Goal: Information Seeking & Learning: Learn about a topic

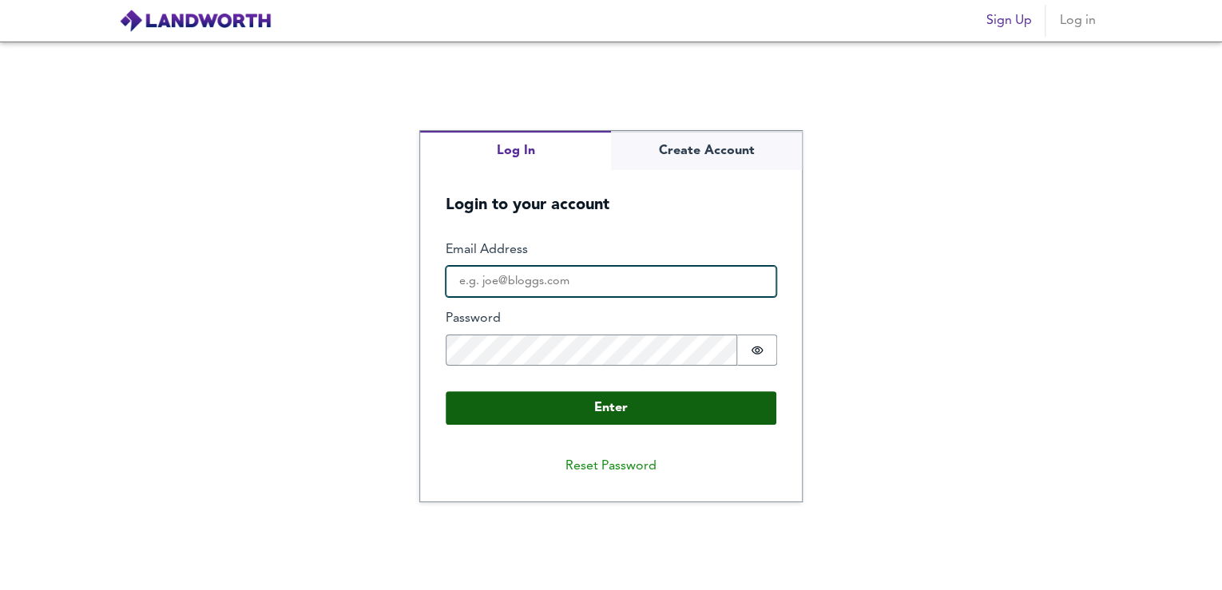
type input "[EMAIL_ADDRESS][DOMAIN_NAME]"
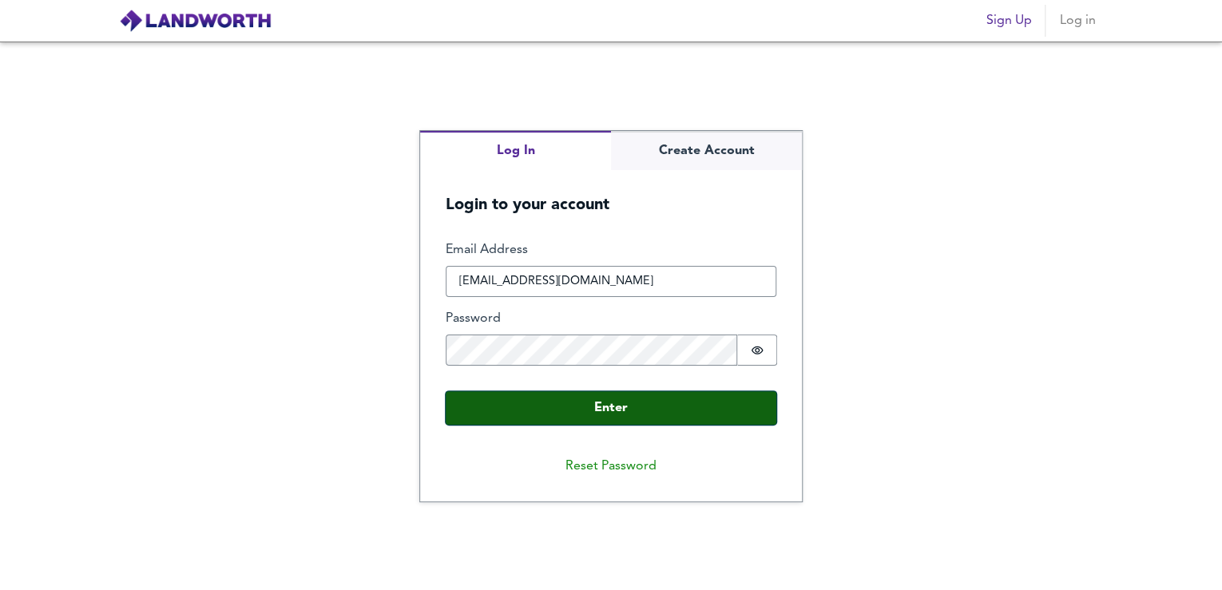
click at [606, 403] on button "Enter" at bounding box center [611, 408] width 331 height 34
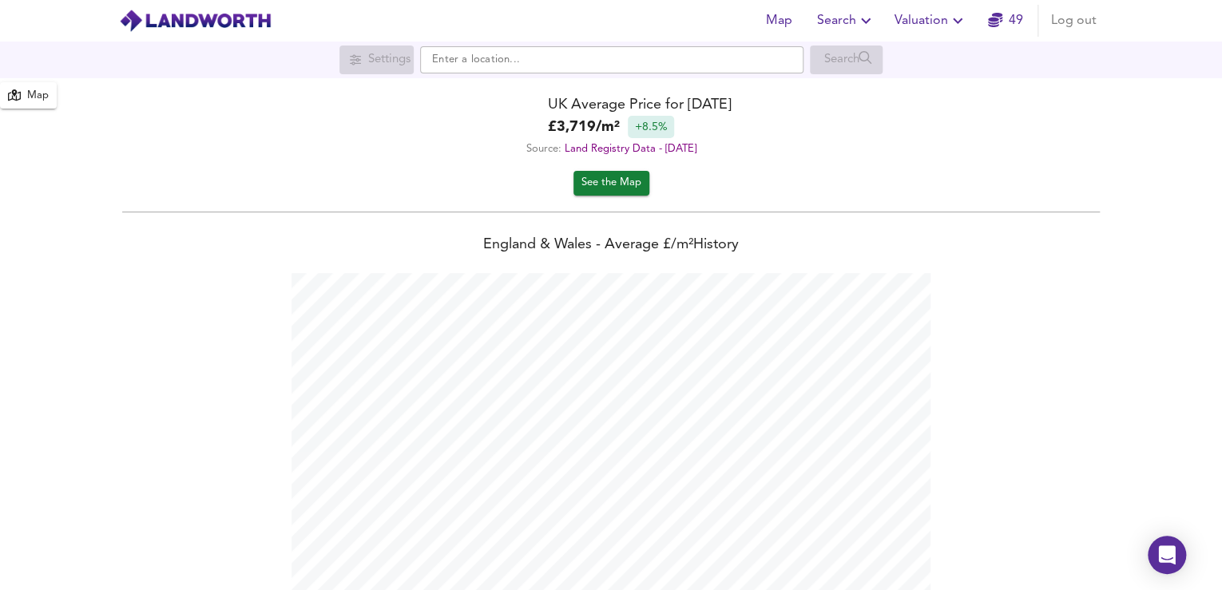
scroll to position [590, 1221]
click at [631, 182] on span "See the Map" at bounding box center [612, 183] width 60 height 18
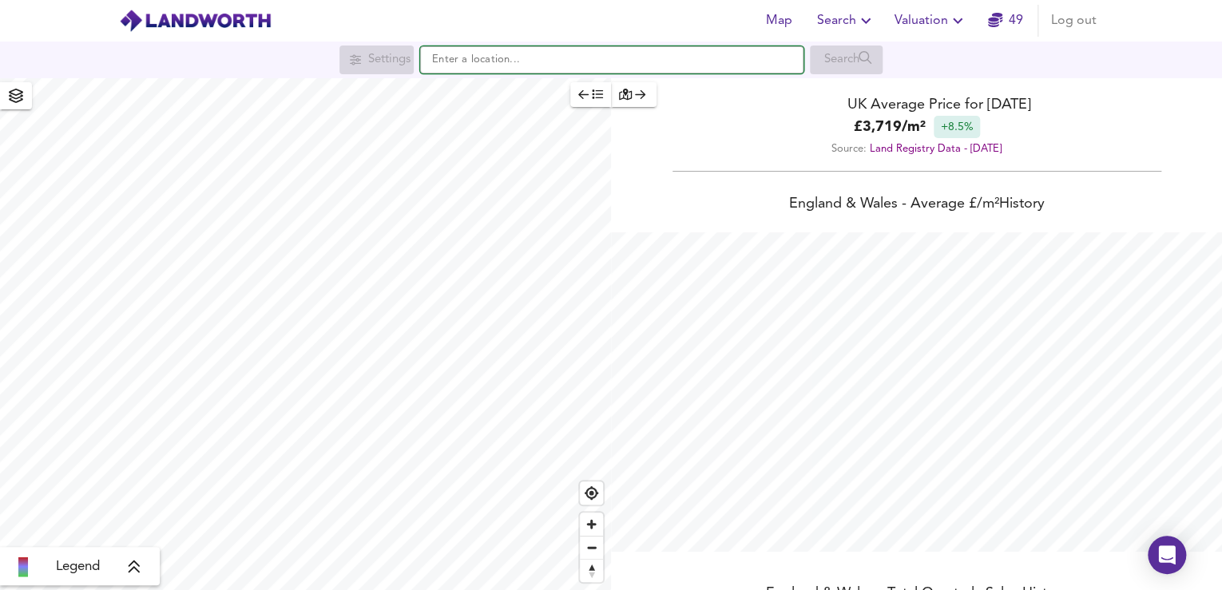
click at [526, 66] on input "text" at bounding box center [611, 59] width 383 height 27
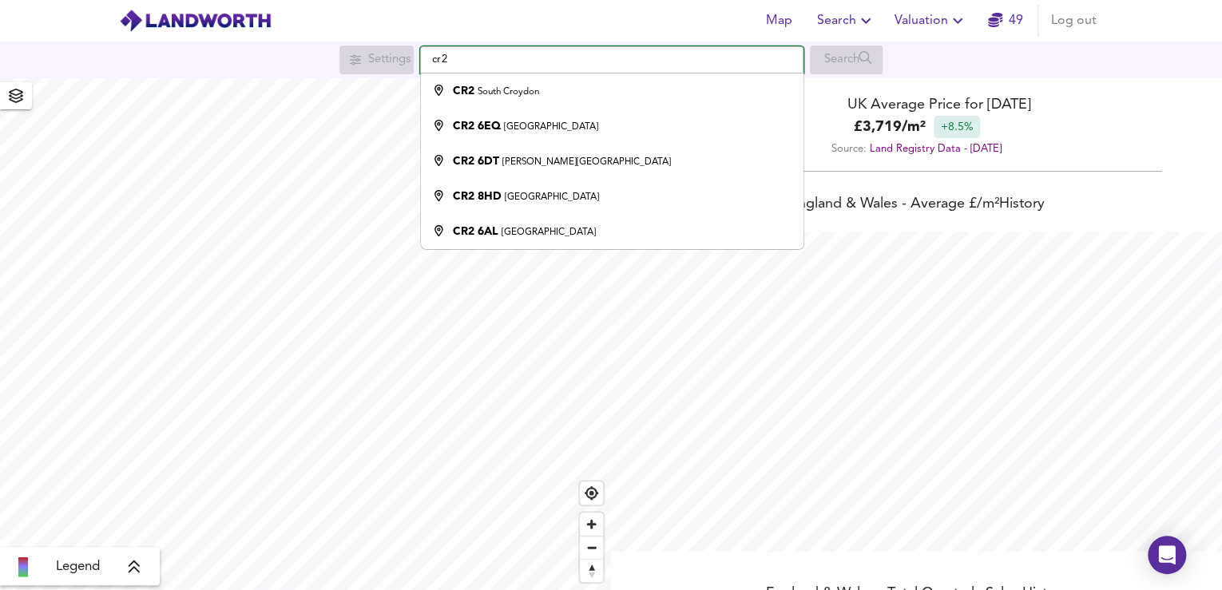
type input "cr2"
click at [857, 21] on icon "button" at bounding box center [865, 20] width 19 height 19
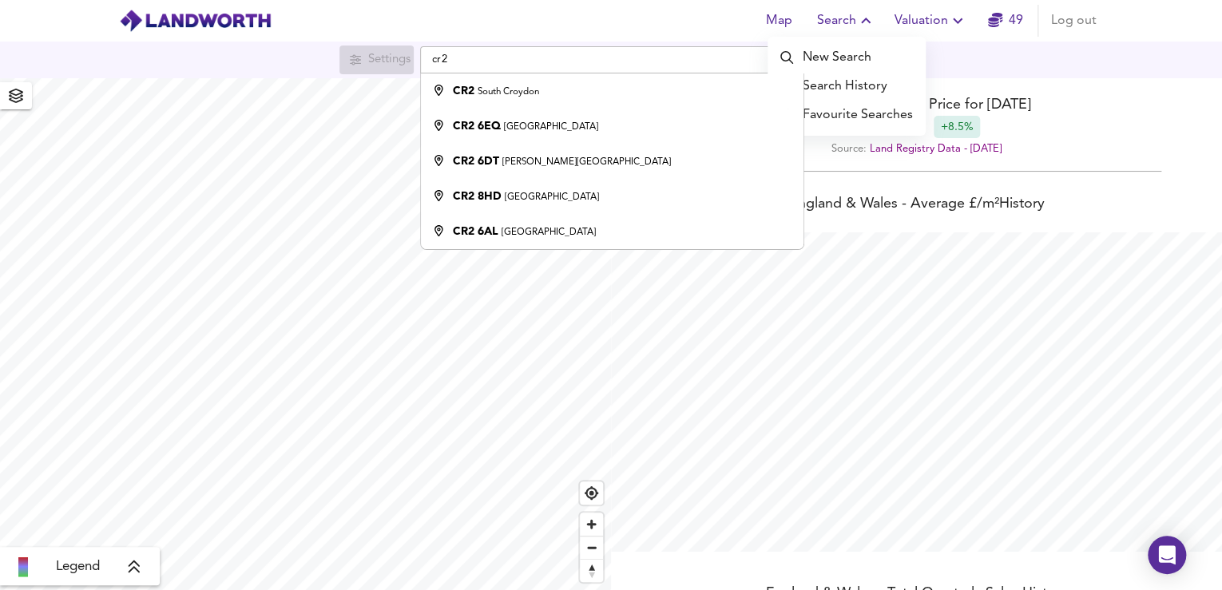
click at [836, 89] on li "Search History" at bounding box center [847, 86] width 158 height 29
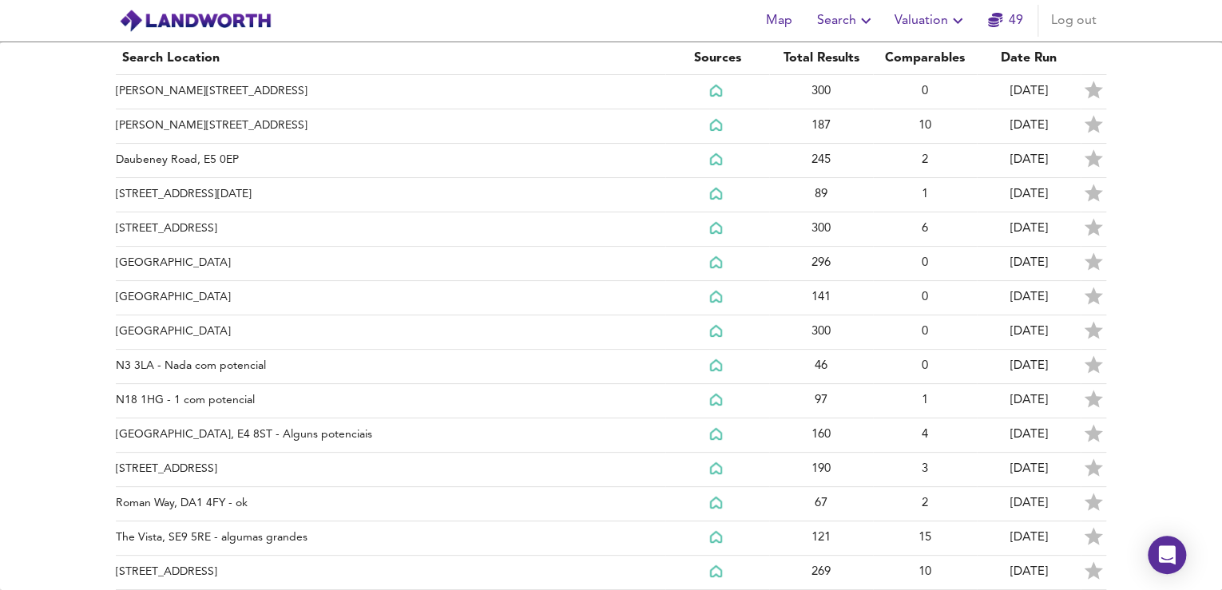
click at [785, 16] on span "Map" at bounding box center [779, 21] width 38 height 22
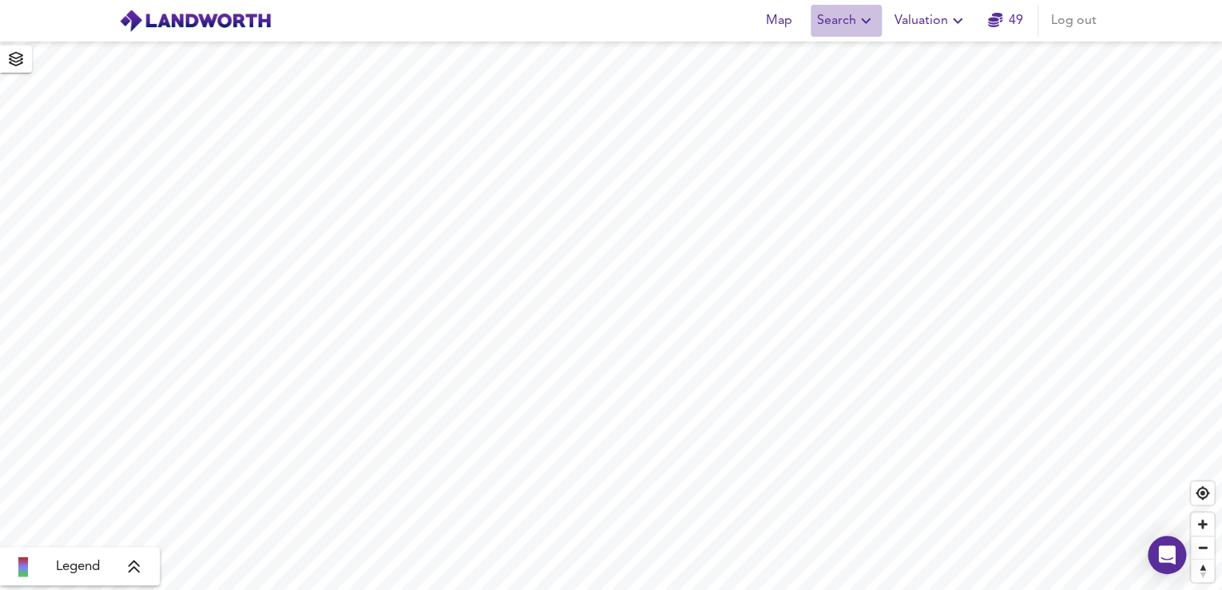
click at [841, 26] on span "Search" at bounding box center [846, 21] width 58 height 22
click at [825, 57] on li "New Search" at bounding box center [847, 57] width 158 height 29
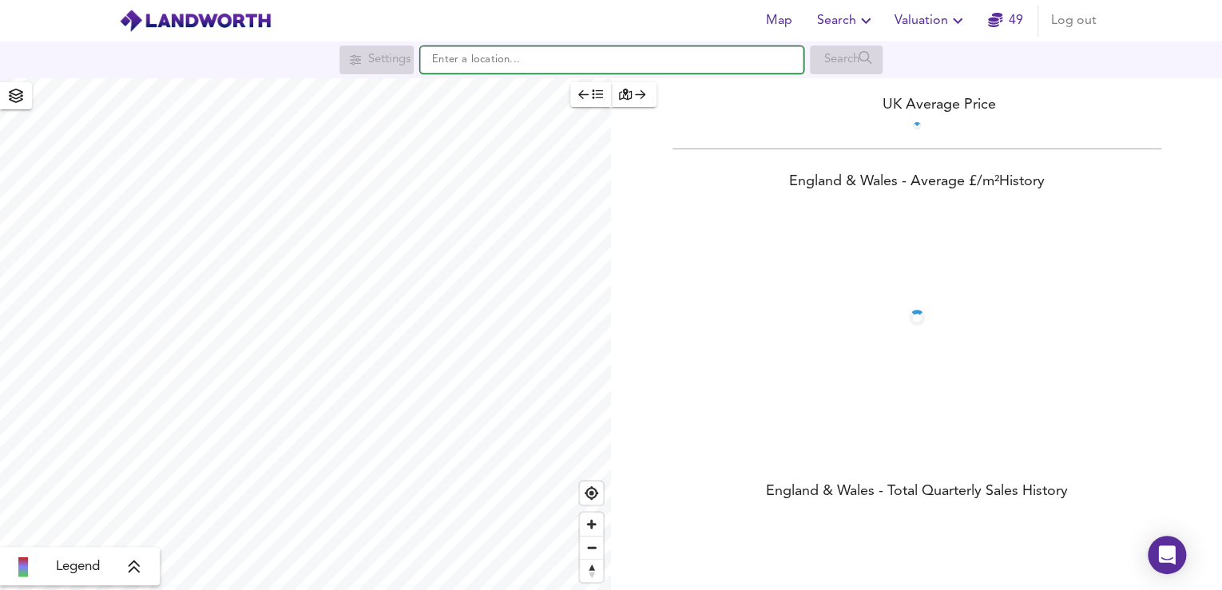
click at [514, 54] on input "text" at bounding box center [611, 59] width 383 height 27
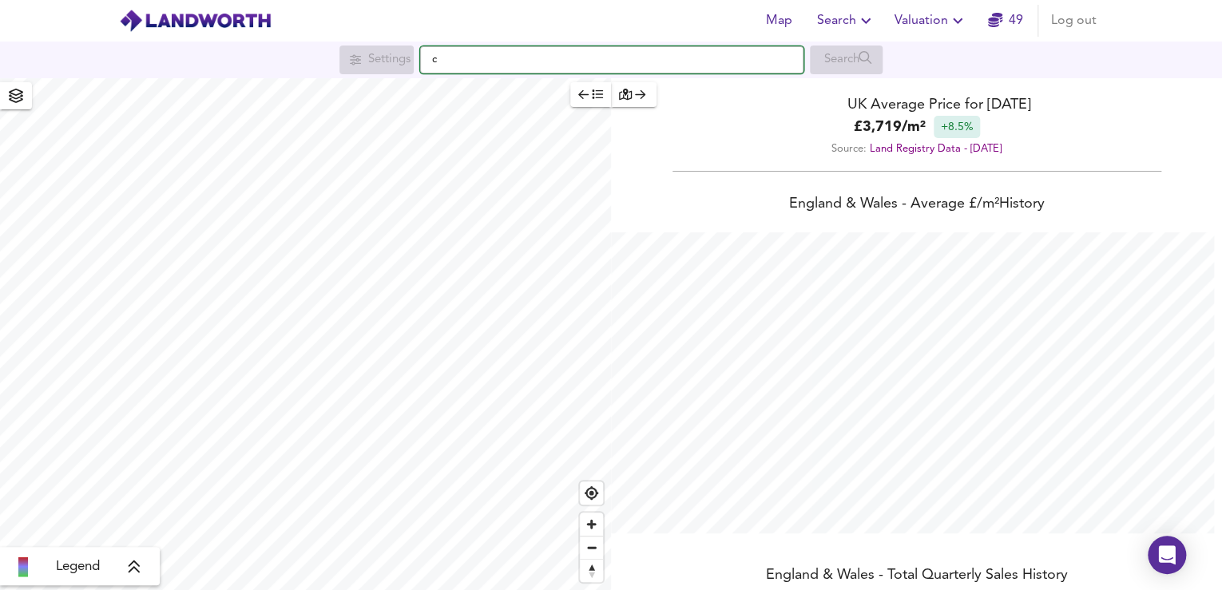
scroll to position [590, 1221]
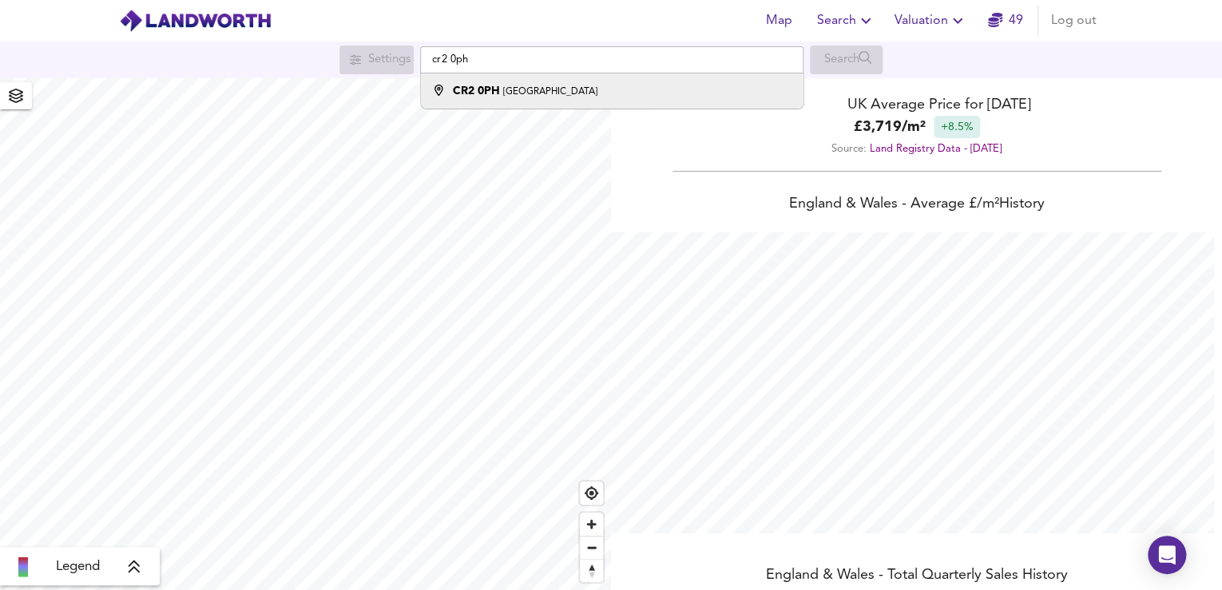
click at [514, 88] on small "[GEOGRAPHIC_DATA]" at bounding box center [550, 92] width 94 height 10
type input "[STREET_ADDRESS]"
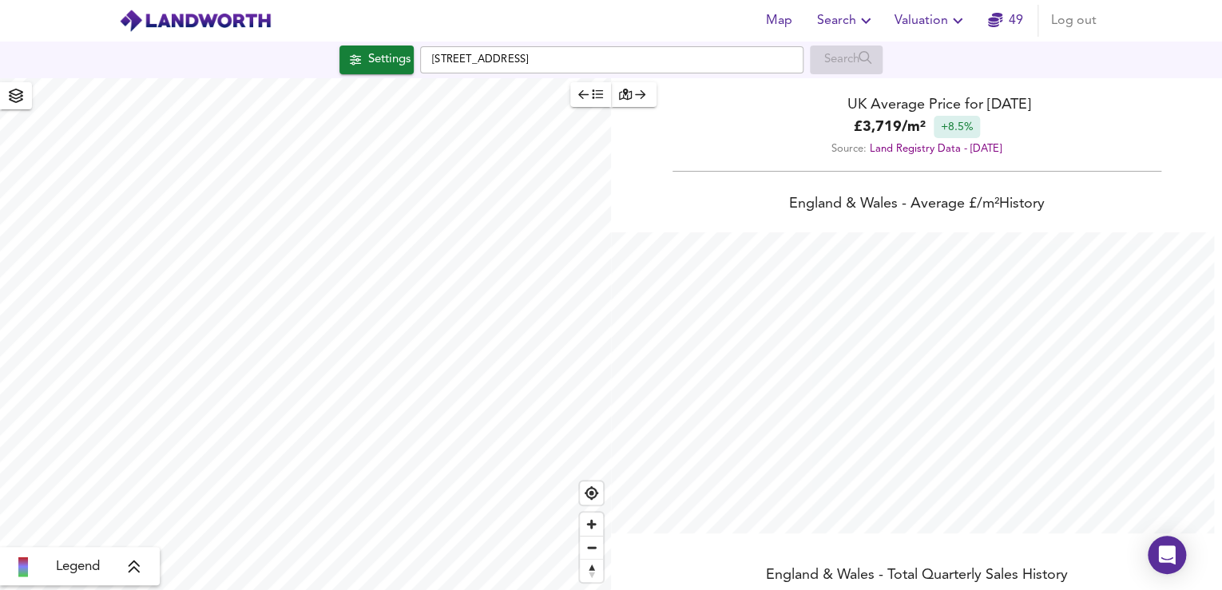
checkbox input "false"
checkbox input "true"
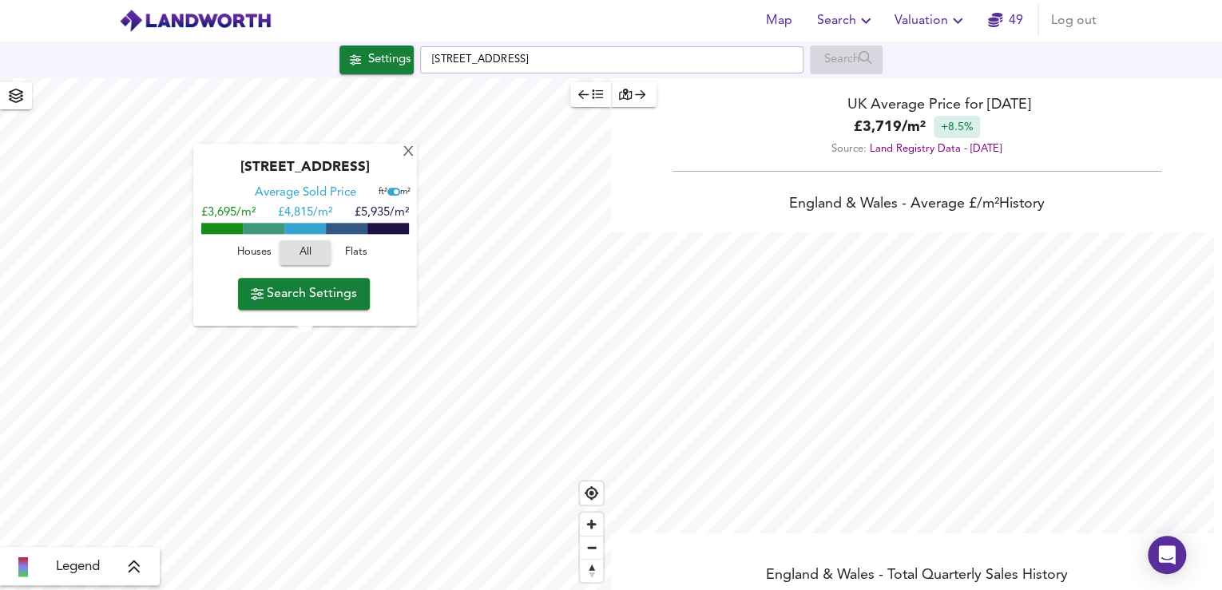
scroll to position [0, 0]
click at [350, 249] on span "Flats" at bounding box center [356, 253] width 43 height 18
click at [310, 290] on span "Search Settings" at bounding box center [304, 294] width 106 height 22
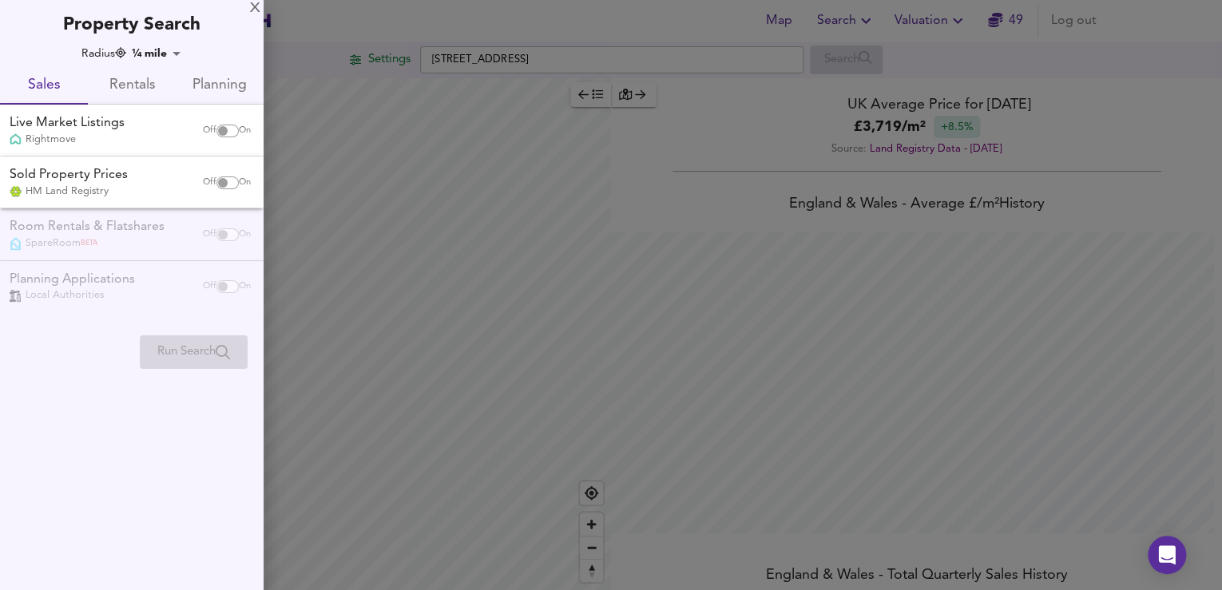
click at [220, 183] on input "checkbox" at bounding box center [223, 183] width 38 height 13
checkbox input "true"
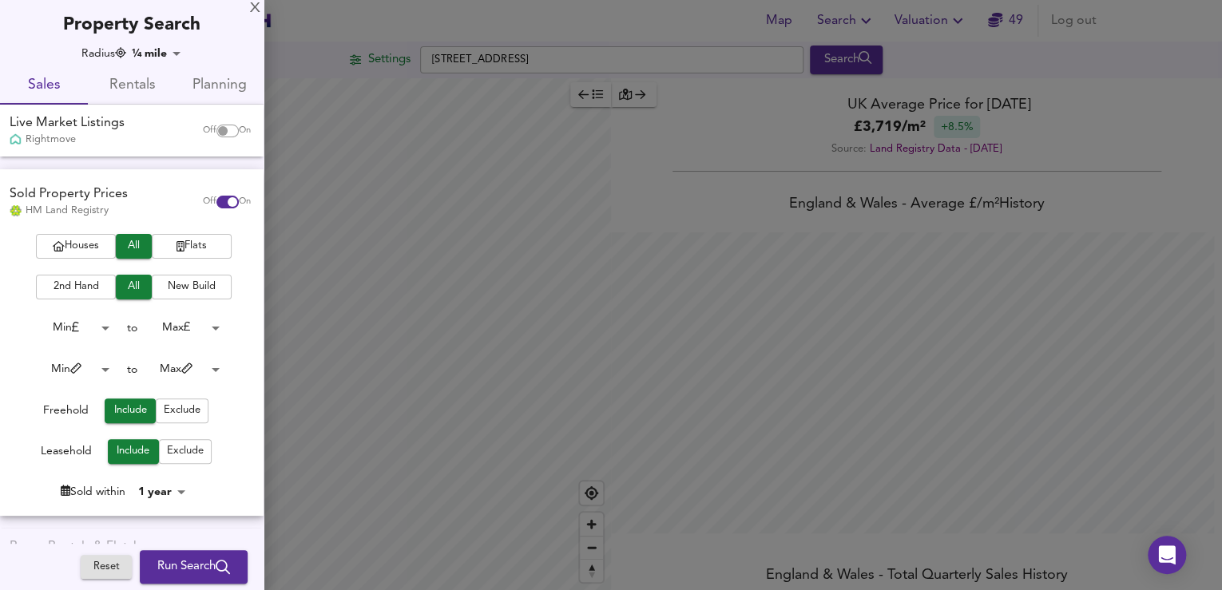
click at [189, 246] on span "Flats" at bounding box center [192, 246] width 64 height 18
click at [77, 287] on span "2nd Hand" at bounding box center [76, 287] width 64 height 18
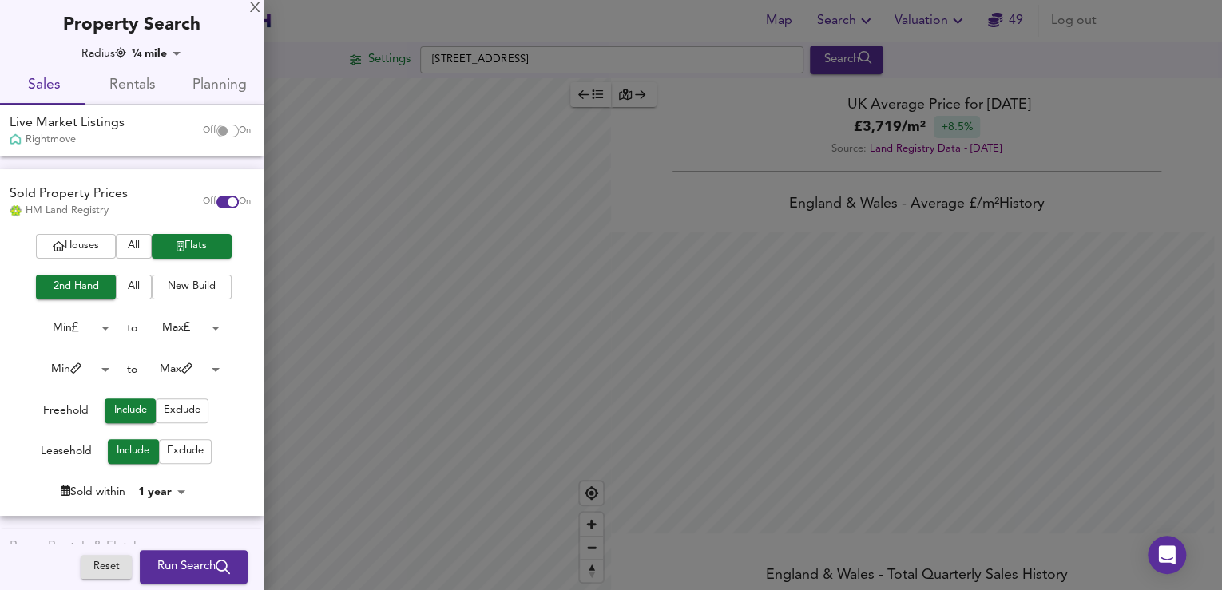
click at [98, 328] on body "Map Search Valuation 49 Log out Settings [GEOGRAPHIC_DATA] CR2 0PH Search Legen…" at bounding box center [611, 295] width 1222 height 590
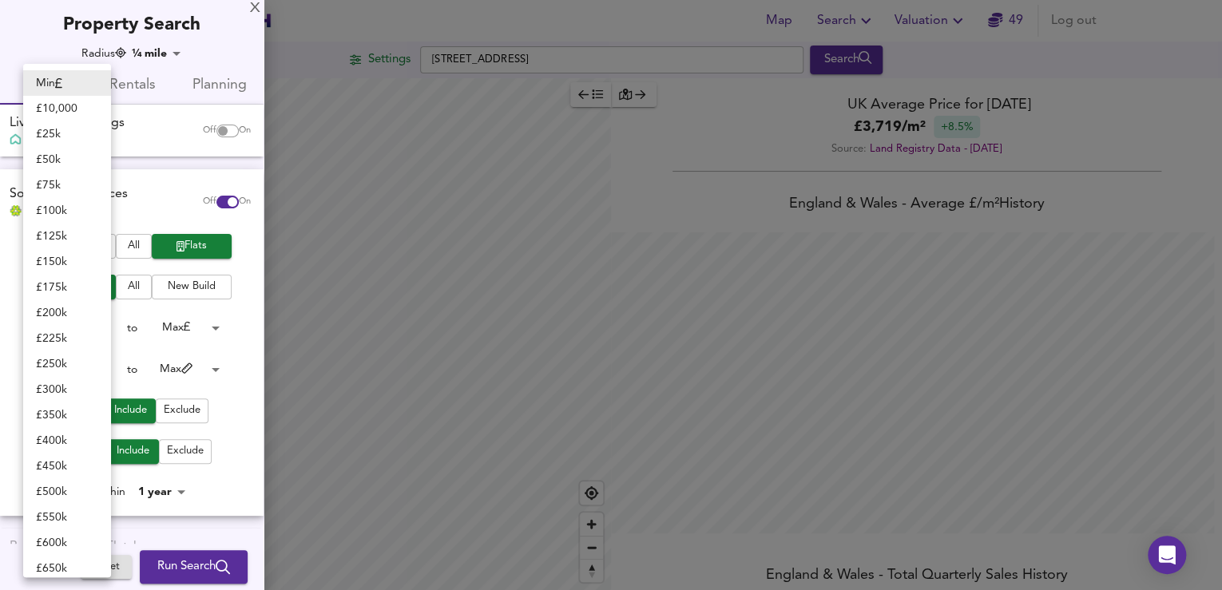
click at [67, 282] on li "£ 175k" at bounding box center [67, 288] width 88 height 26
type input "175000"
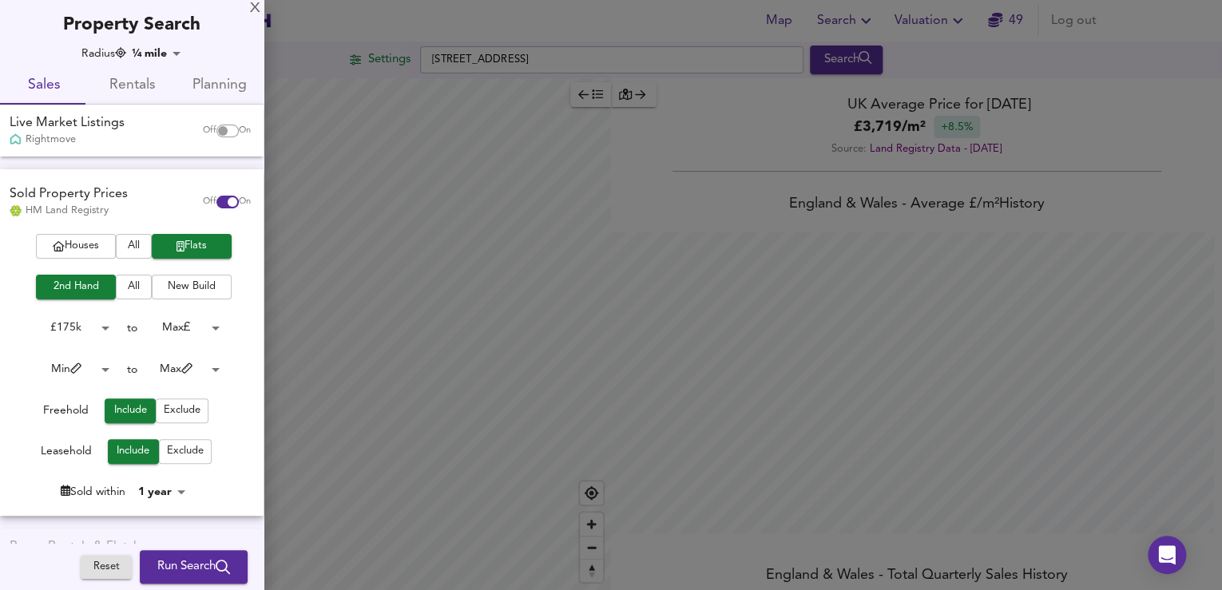
click at [209, 322] on body "Map Search Valuation 49 Log out Settings [GEOGRAPHIC_DATA] CR2 0PH Search Legen…" at bounding box center [611, 295] width 1222 height 590
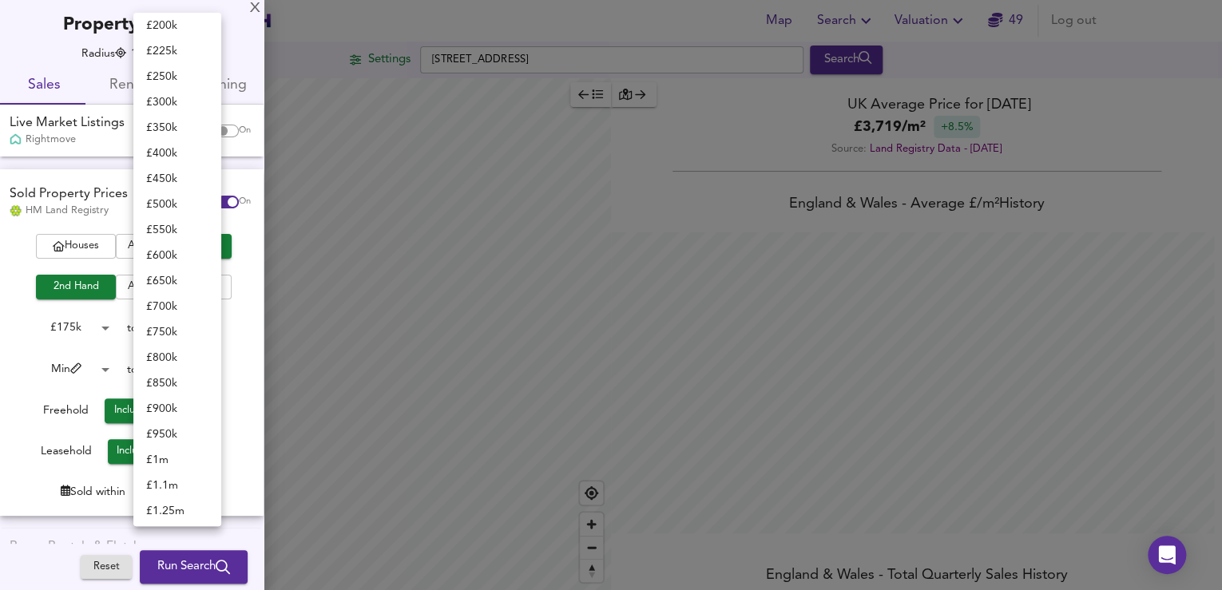
scroll to position [10, 0]
click at [165, 126] on li "£ 300k" at bounding box center [177, 124] width 88 height 26
type input "300000"
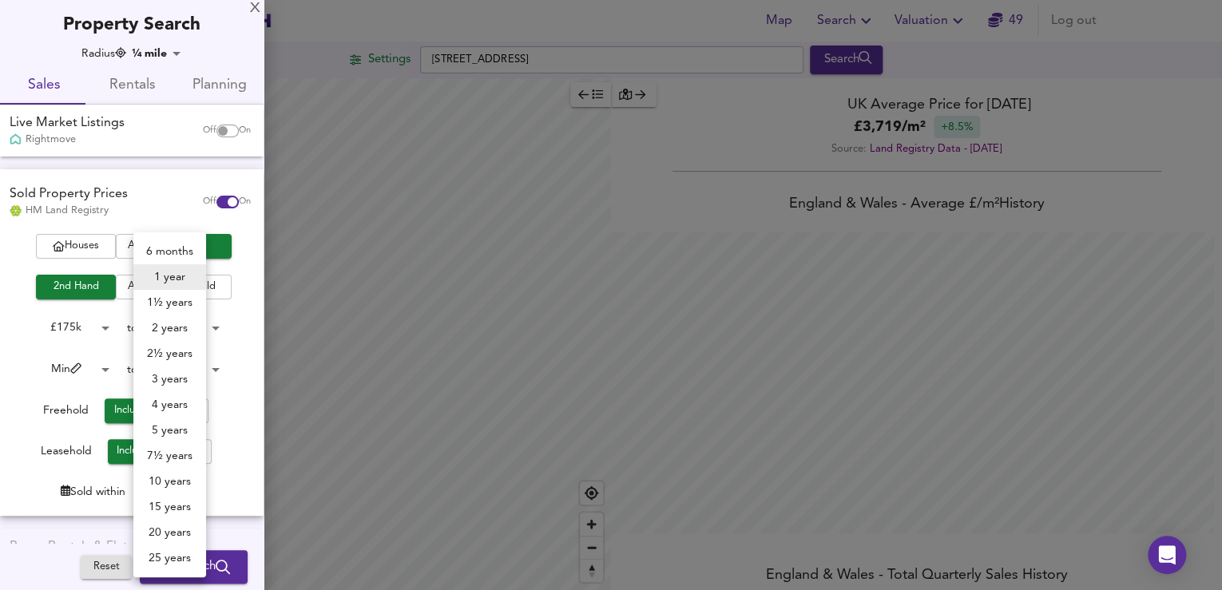
click at [168, 491] on body "Map Search Valuation 49 Log out Settings [GEOGRAPHIC_DATA] CR2 0PH Search Legen…" at bounding box center [611, 295] width 1222 height 590
click at [172, 485] on li "10 years" at bounding box center [169, 482] width 73 height 26
type input "120"
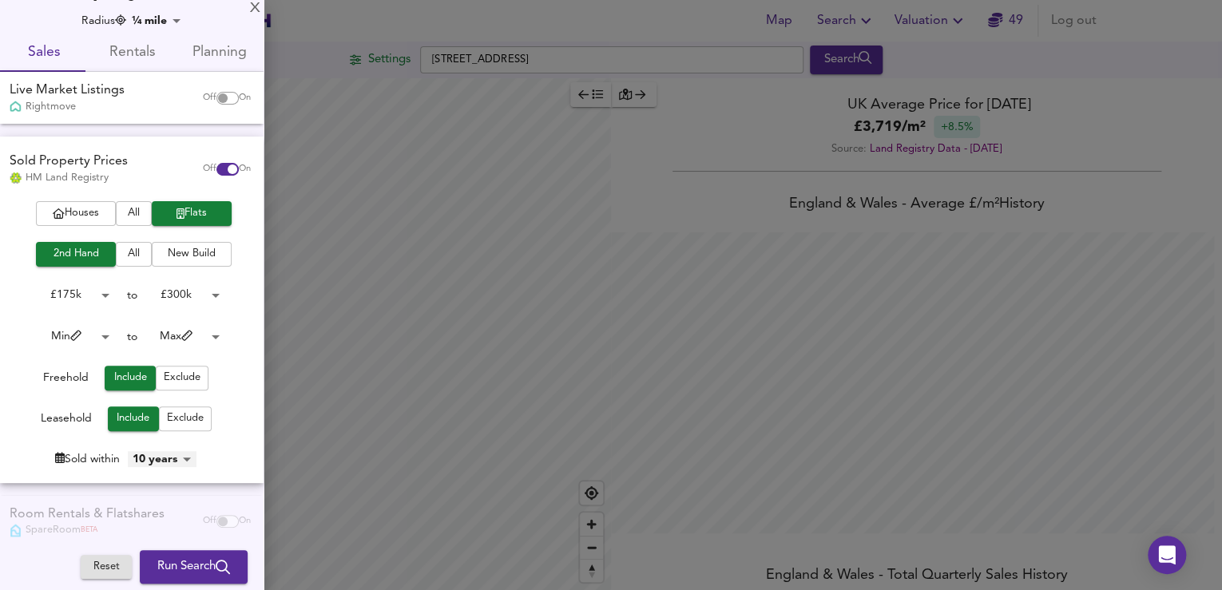
scroll to position [64, 0]
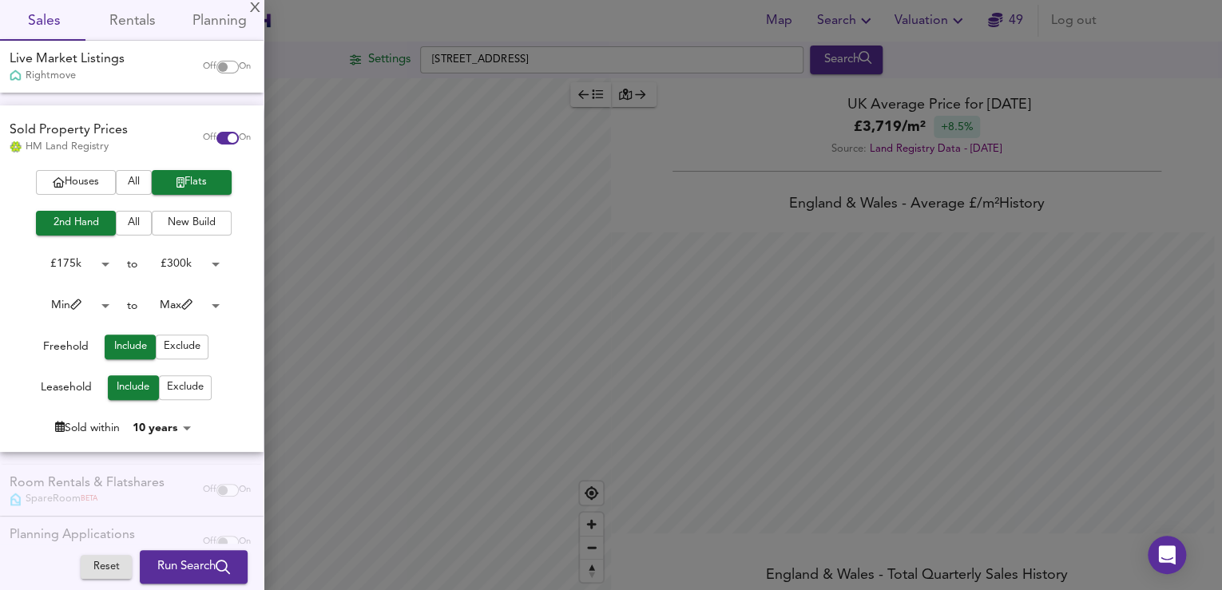
click at [172, 569] on span "Run Search" at bounding box center [193, 567] width 73 height 21
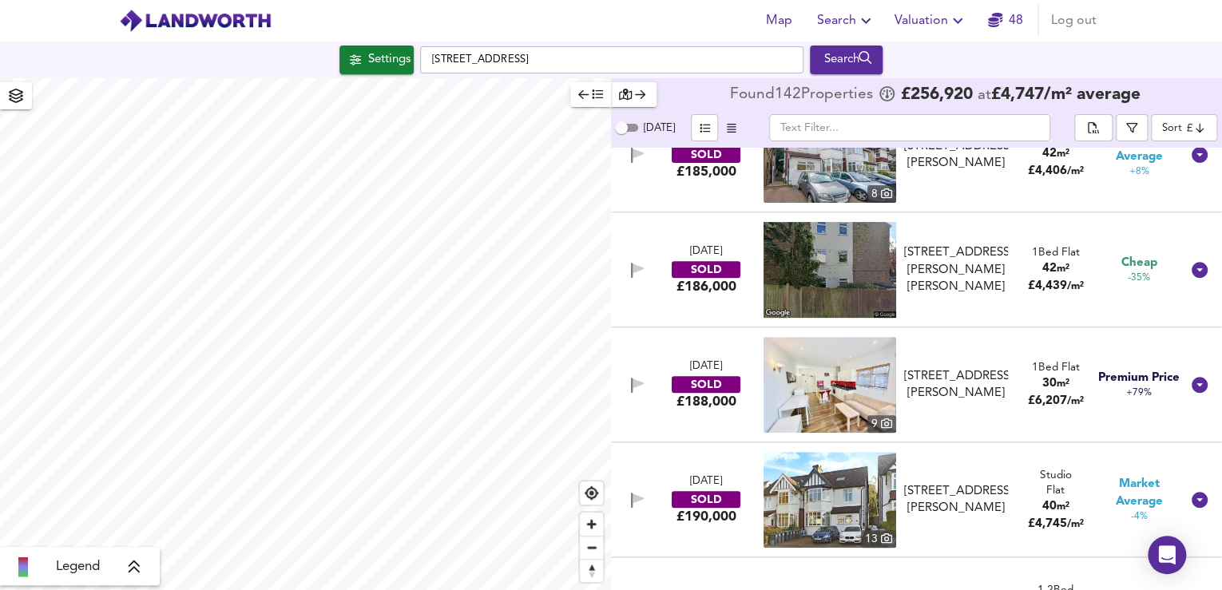
scroll to position [320, 0]
